Goal: Task Accomplishment & Management: Manage account settings

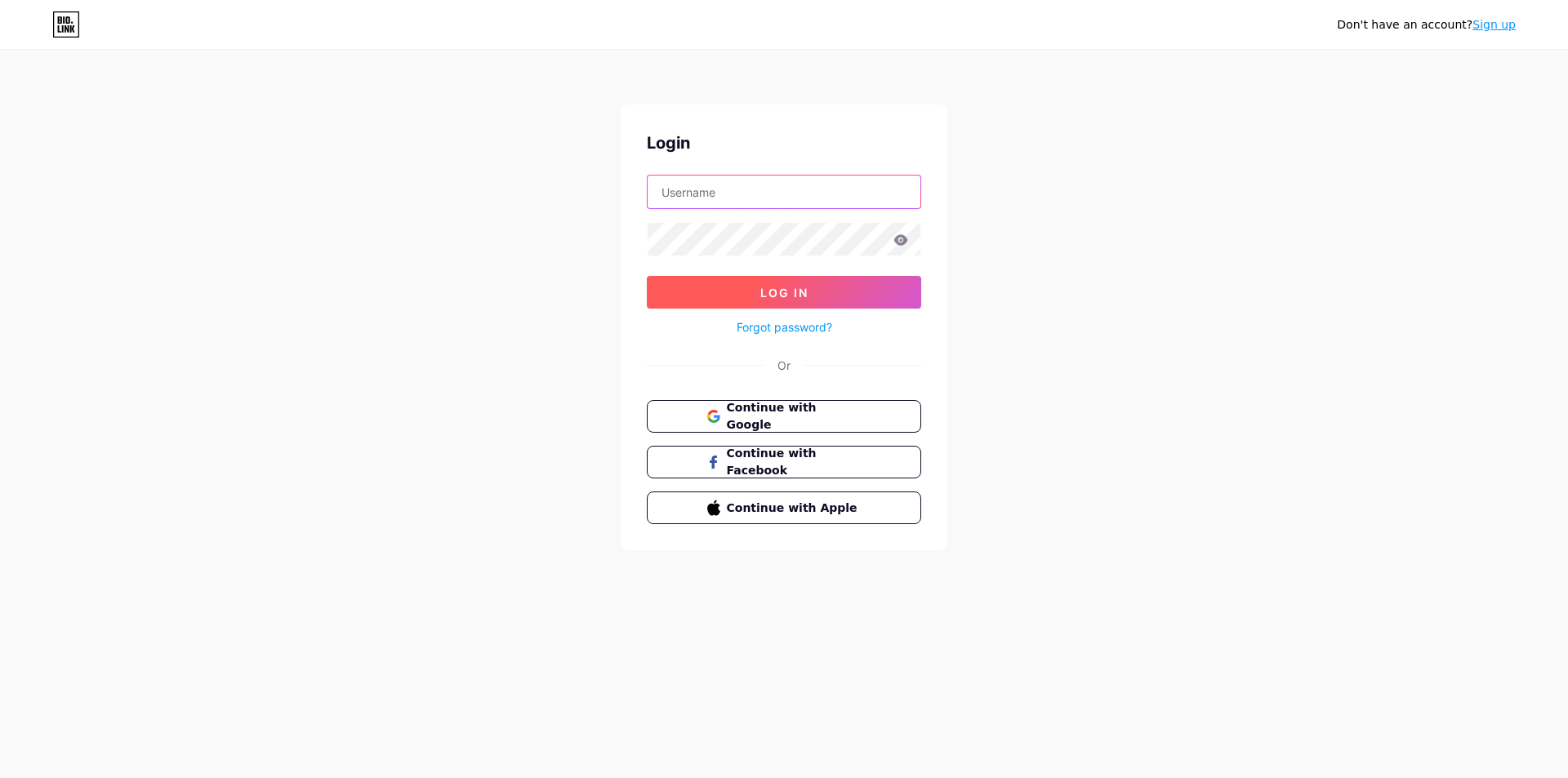
type input "[EMAIL_ADDRESS][DOMAIN_NAME]"
click at [731, 284] on button "Log In" at bounding box center [784, 292] width 274 height 33
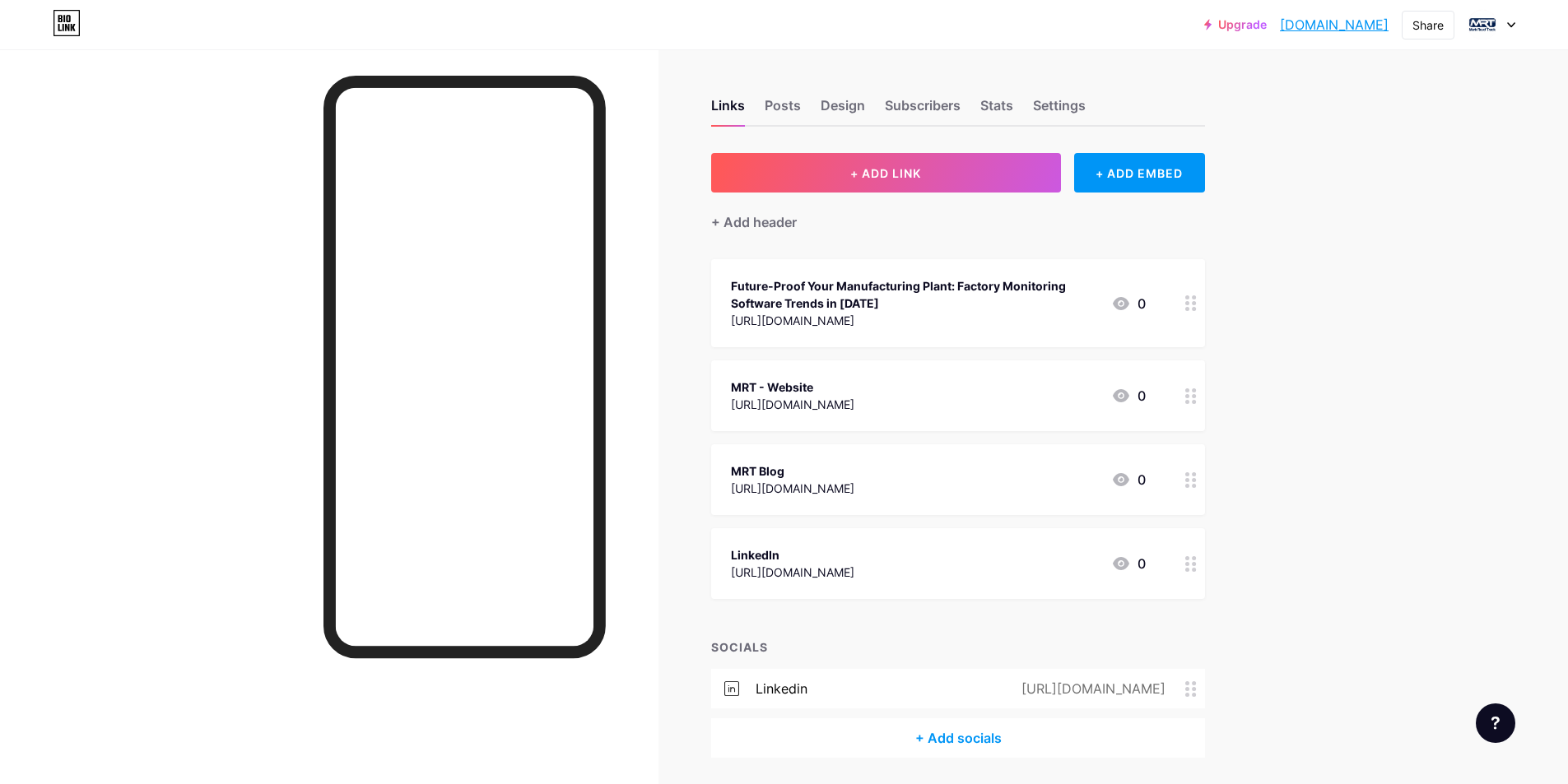
click at [1513, 23] on icon at bounding box center [1511, 25] width 7 height 4
click at [1244, 224] on div "Links Posts Design Subscribers Stats Settings + ADD LINK + ADD EMBED + Add head…" at bounding box center [636, 444] width 1274 height 791
click at [868, 160] on button "+ ADD LINK" at bounding box center [886, 172] width 350 height 39
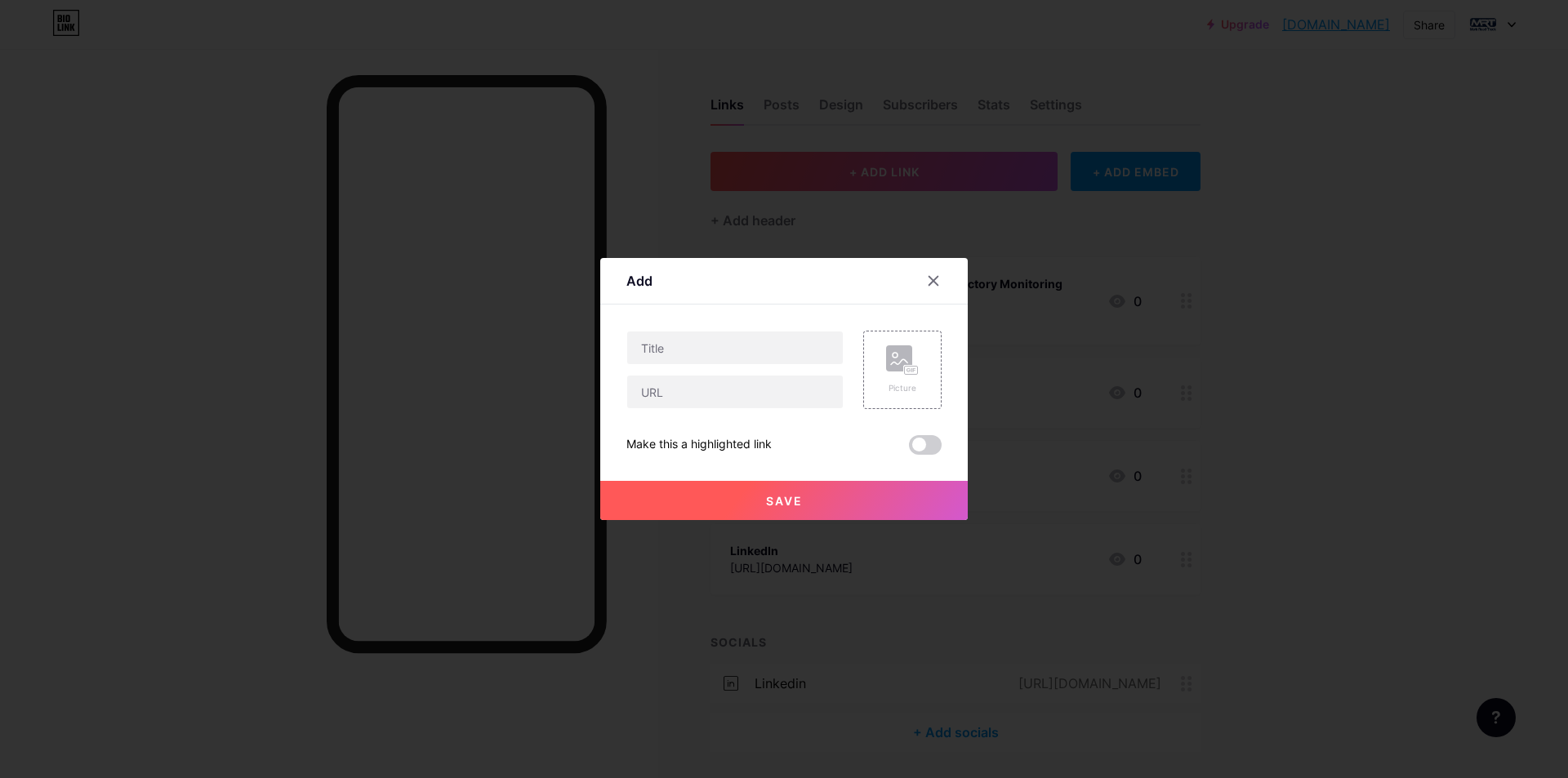
click at [916, 284] on div "Add" at bounding box center [784, 284] width 367 height 38
click at [931, 283] on icon at bounding box center [934, 281] width 9 height 9
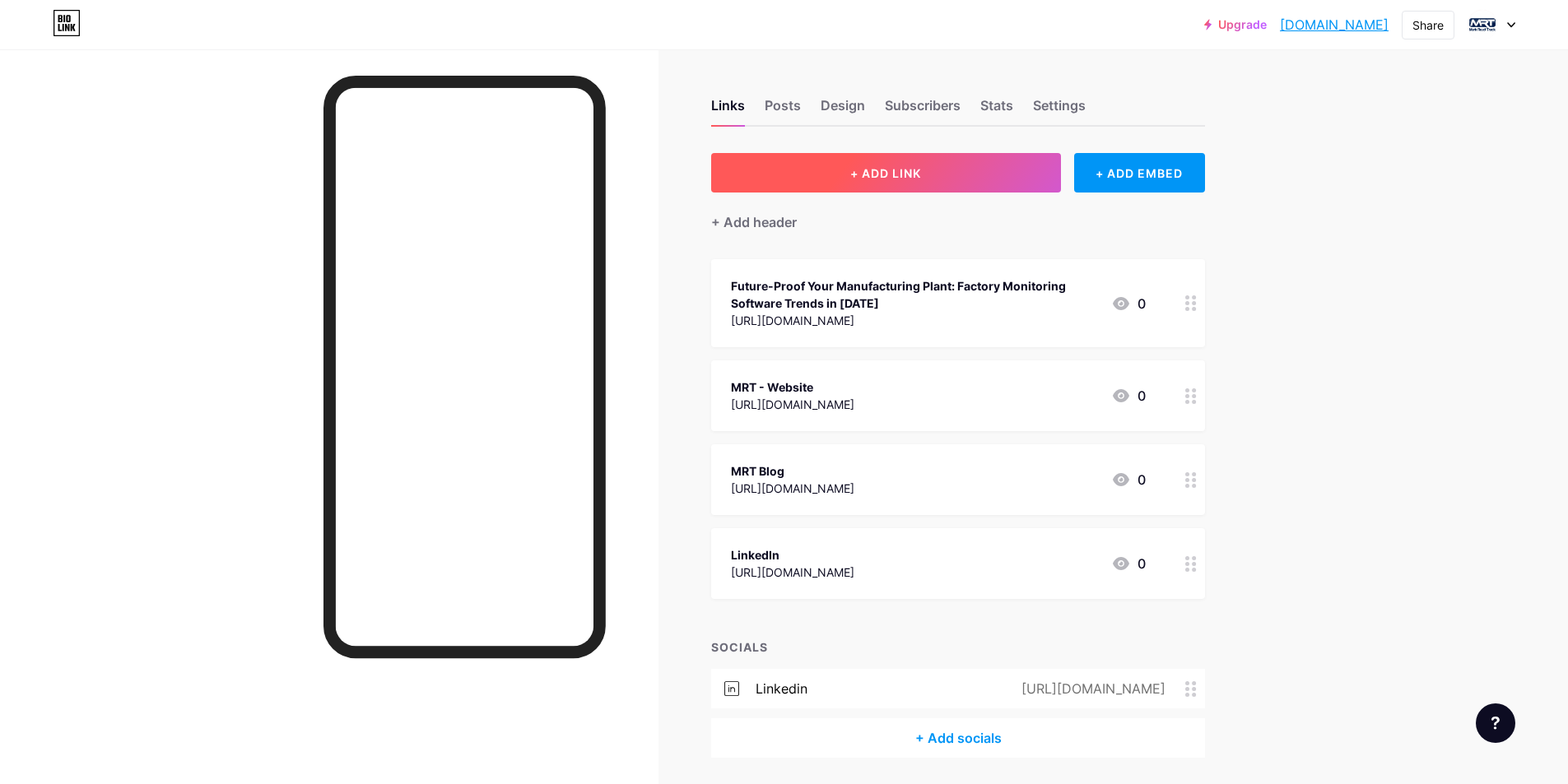
click at [897, 177] on span "+ ADD LINK" at bounding box center [886, 173] width 71 height 14
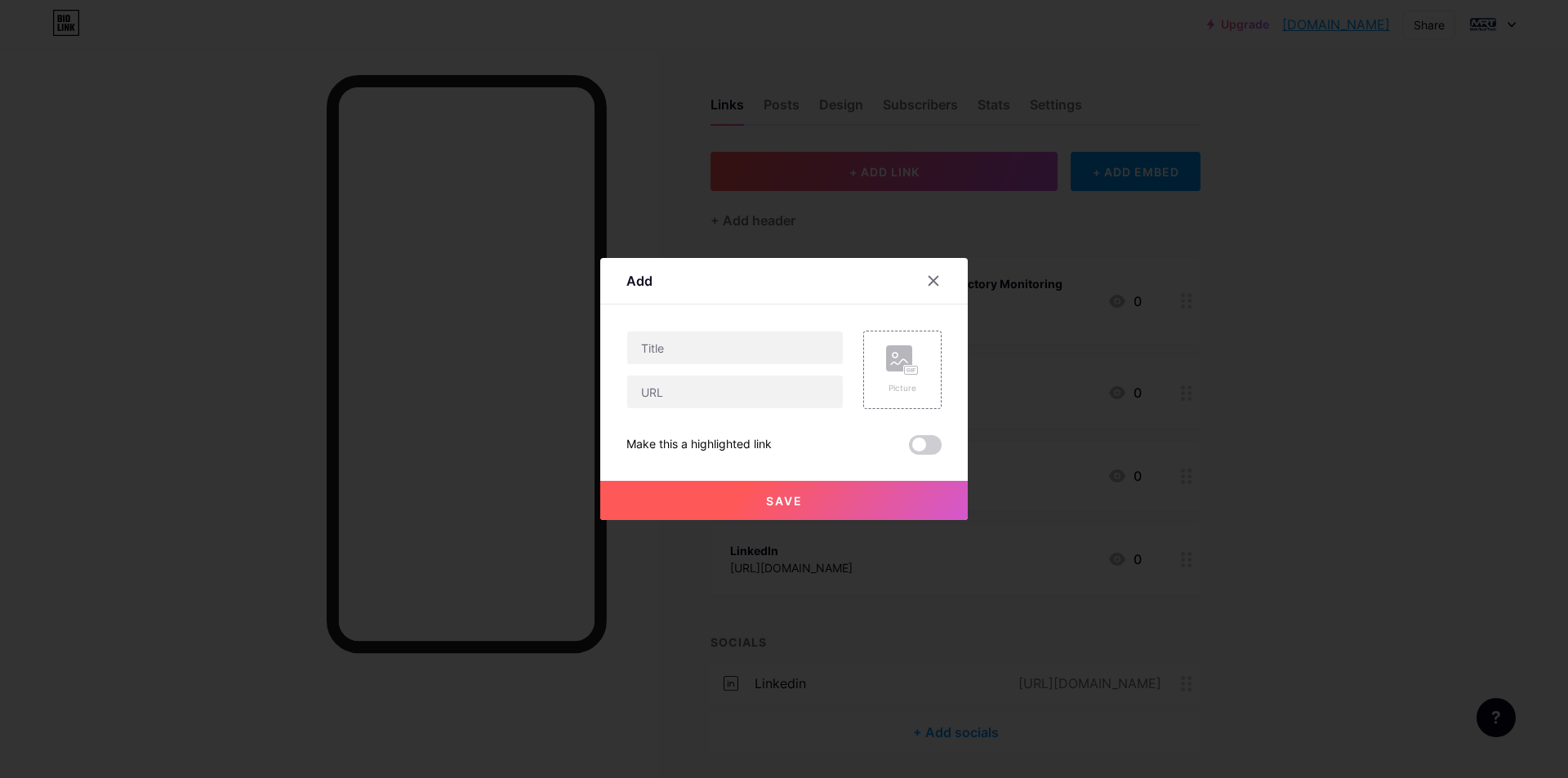
click at [890, 176] on div at bounding box center [784, 389] width 1568 height 778
